Goal: Transaction & Acquisition: Purchase product/service

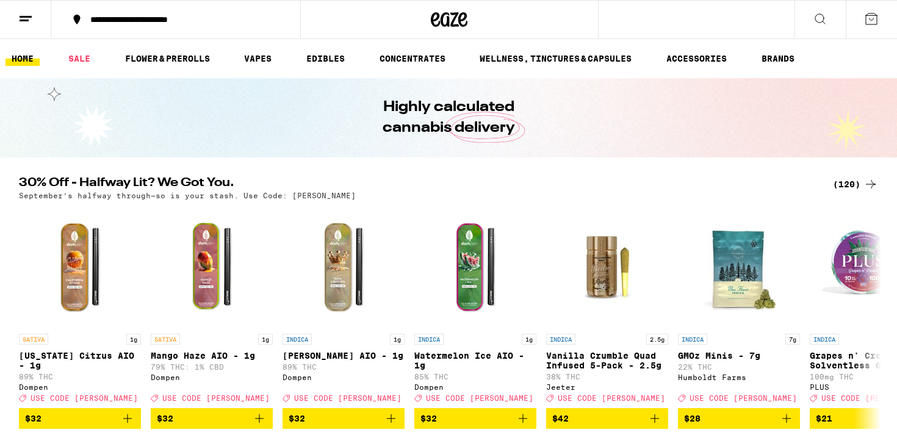
click at [848, 182] on div "(120)" at bounding box center [855, 184] width 45 height 15
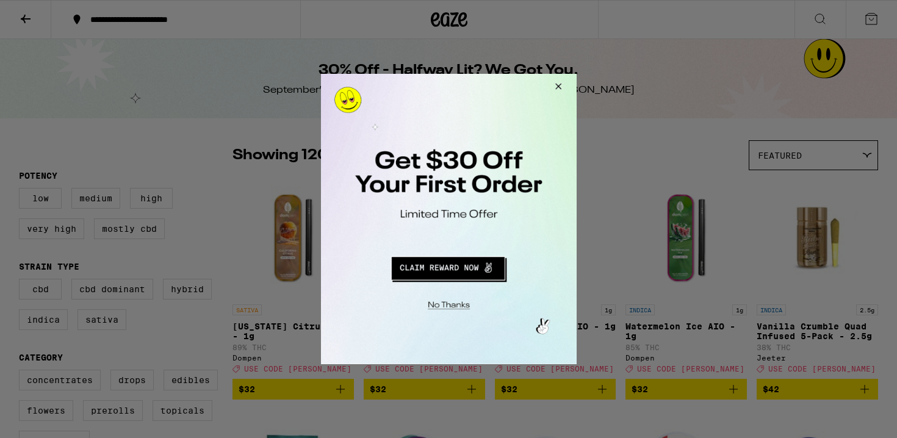
click at [560, 88] on button "Close Modal" at bounding box center [555, 88] width 33 height 29
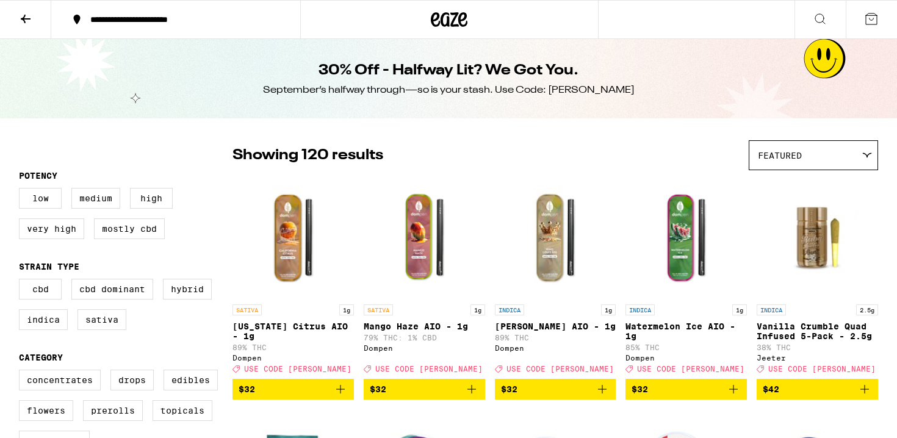
click at [27, 20] on icon at bounding box center [25, 19] width 15 height 15
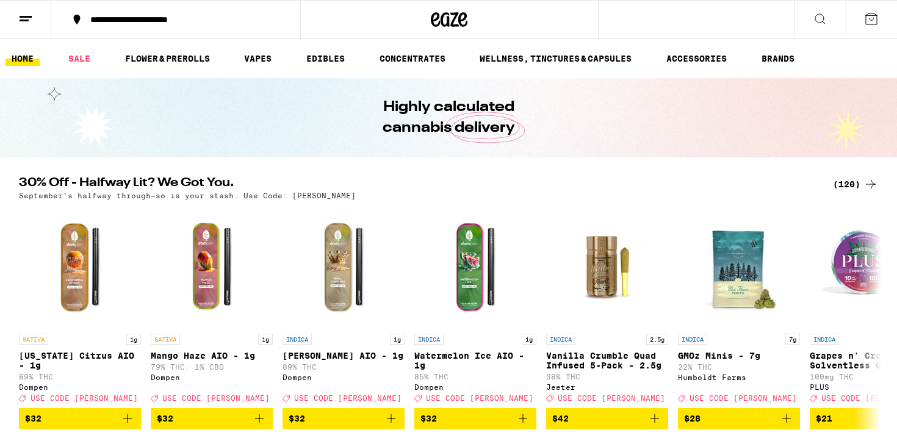
click at [32, 18] on icon at bounding box center [25, 19] width 15 height 15
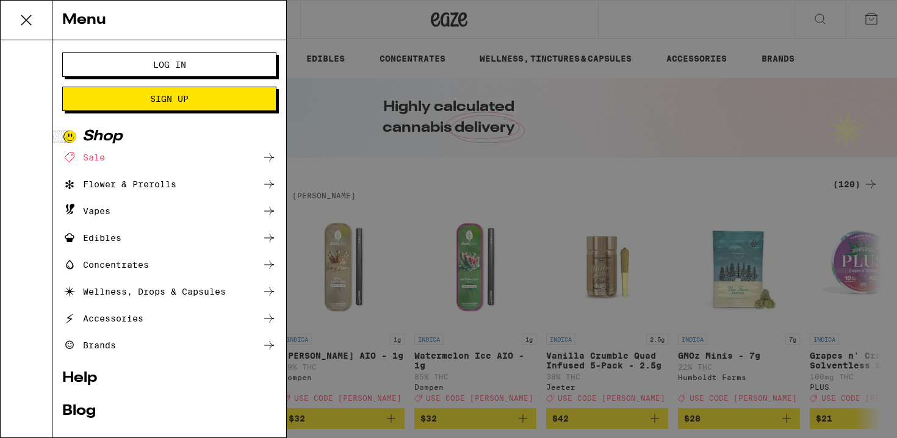
click at [176, 68] on span "Log In" at bounding box center [169, 64] width 33 height 9
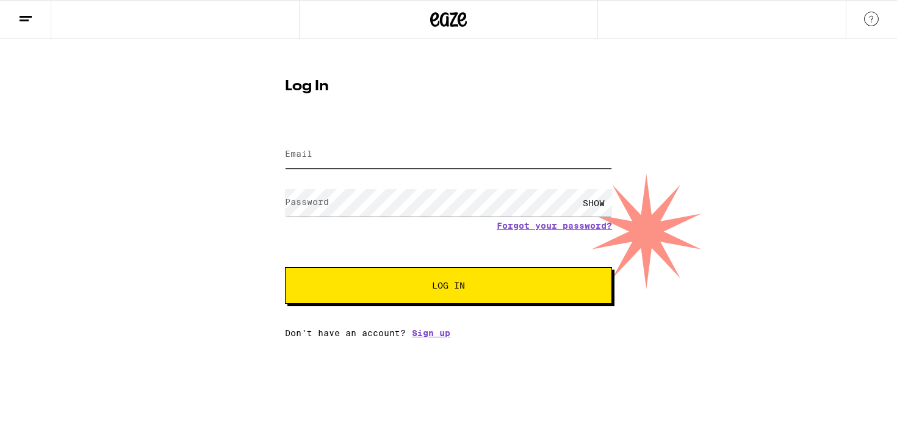
type input "[DOMAIN_NAME][EMAIL_ADDRESS][DOMAIN_NAME]"
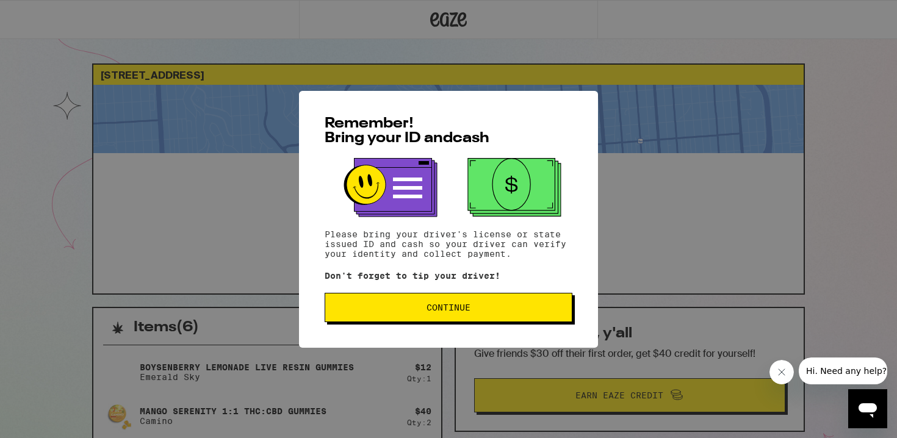
click at [414, 303] on button "Continue" at bounding box center [449, 307] width 248 height 29
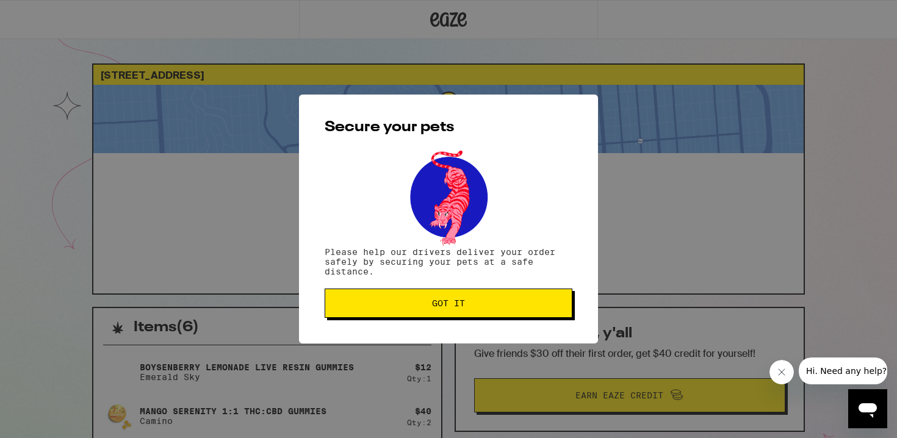
click at [429, 300] on button "Got it" at bounding box center [449, 303] width 248 height 29
